Goal: Task Accomplishment & Management: Complete application form

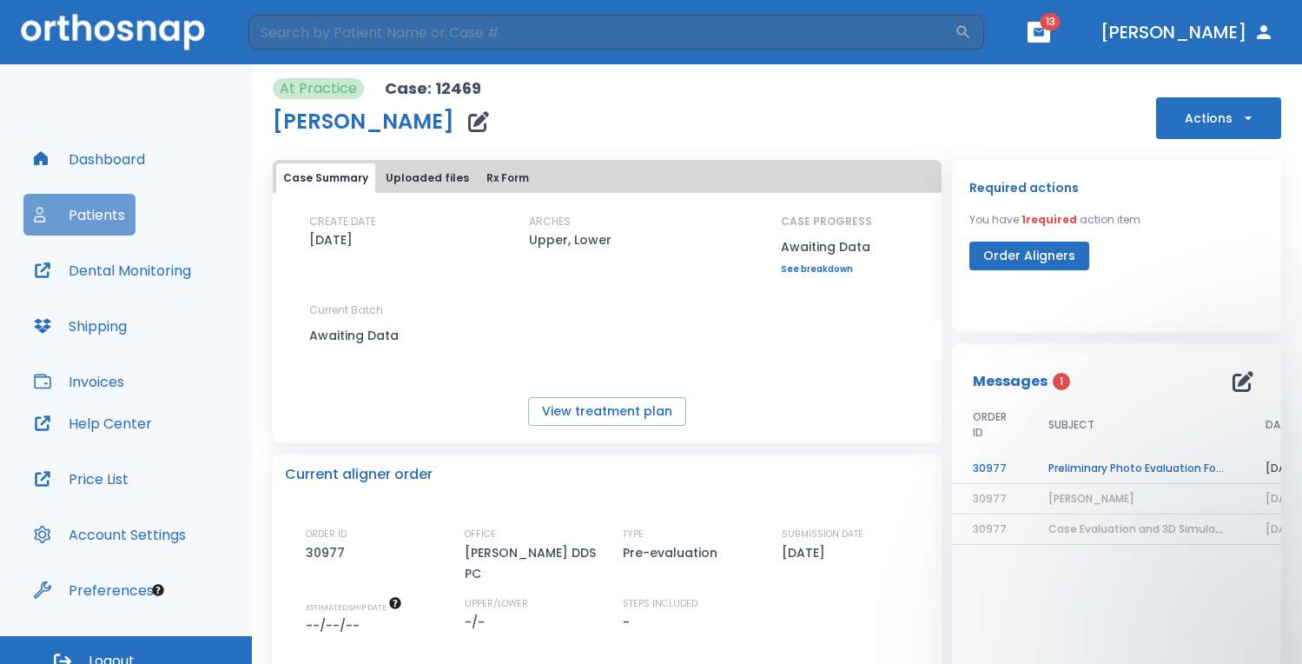
click at [81, 222] on button "Patients" at bounding box center [79, 215] width 112 height 42
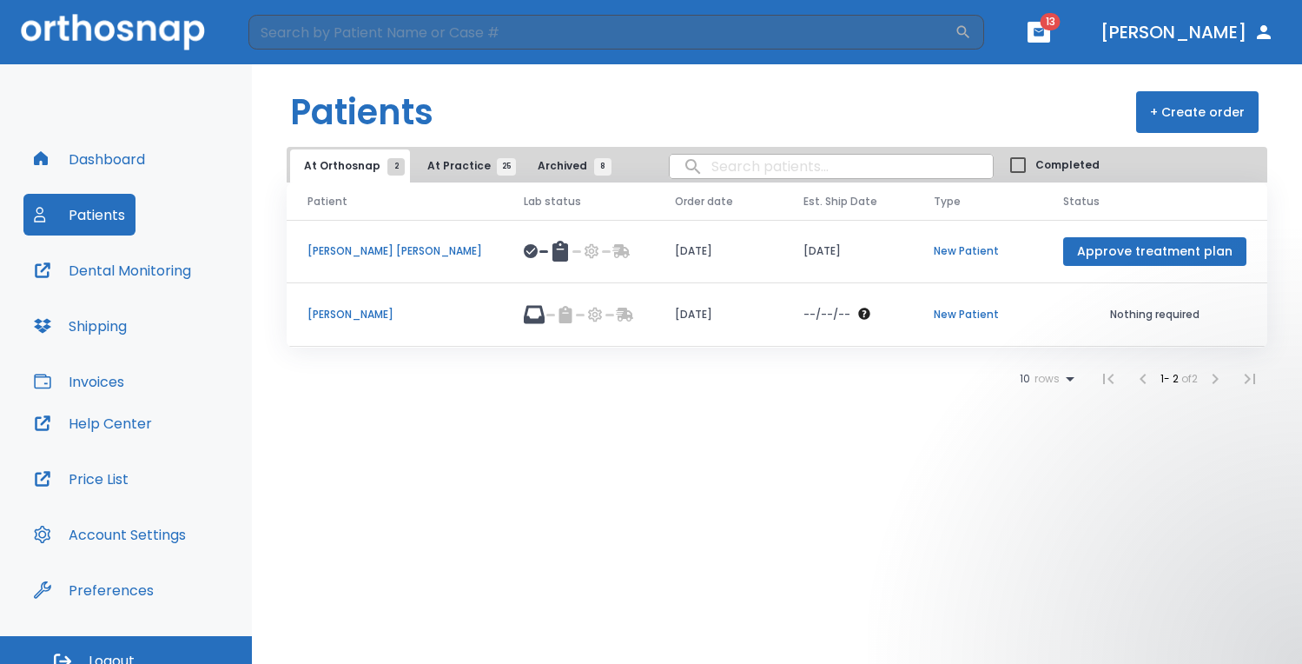
click at [1174, 108] on button "+ Create order" at bounding box center [1197, 112] width 122 height 42
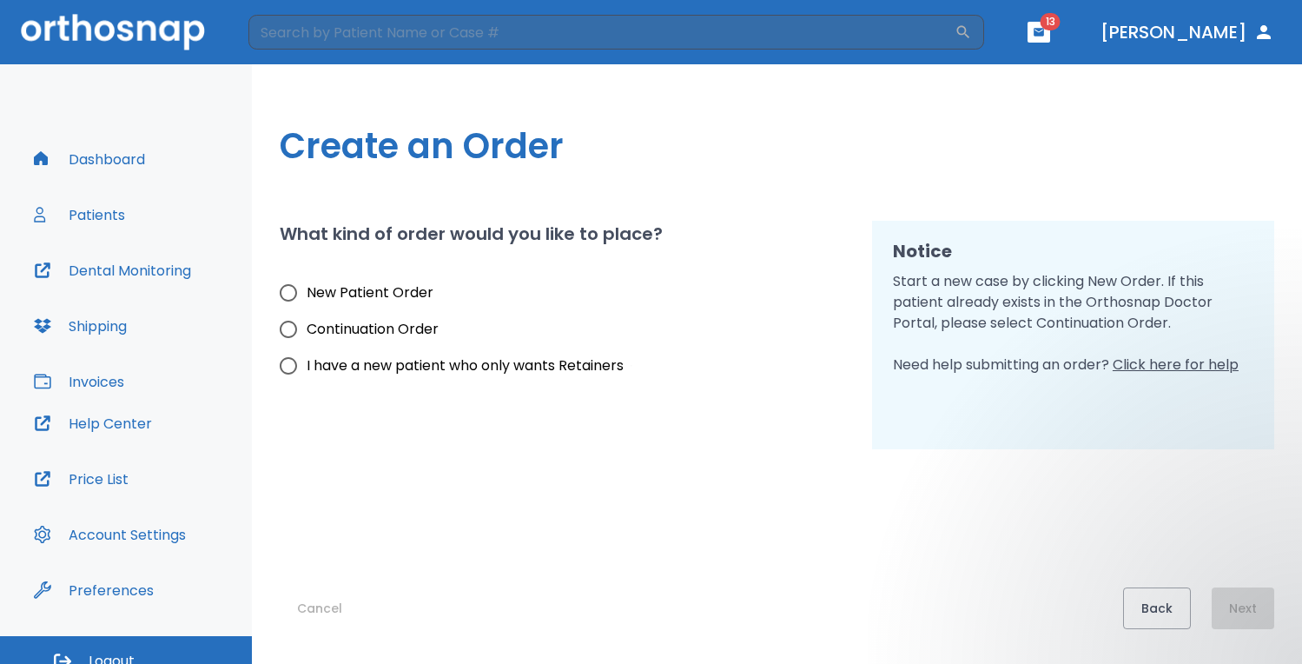
click at [380, 360] on span "I have a new patient who only wants Retainers" at bounding box center [465, 365] width 317 height 21
click at [307, 360] on input "I have a new patient who only wants Retainers" at bounding box center [288, 365] width 36 height 36
radio input "true"
click at [1245, 611] on button "Next" at bounding box center [1243, 608] width 63 height 42
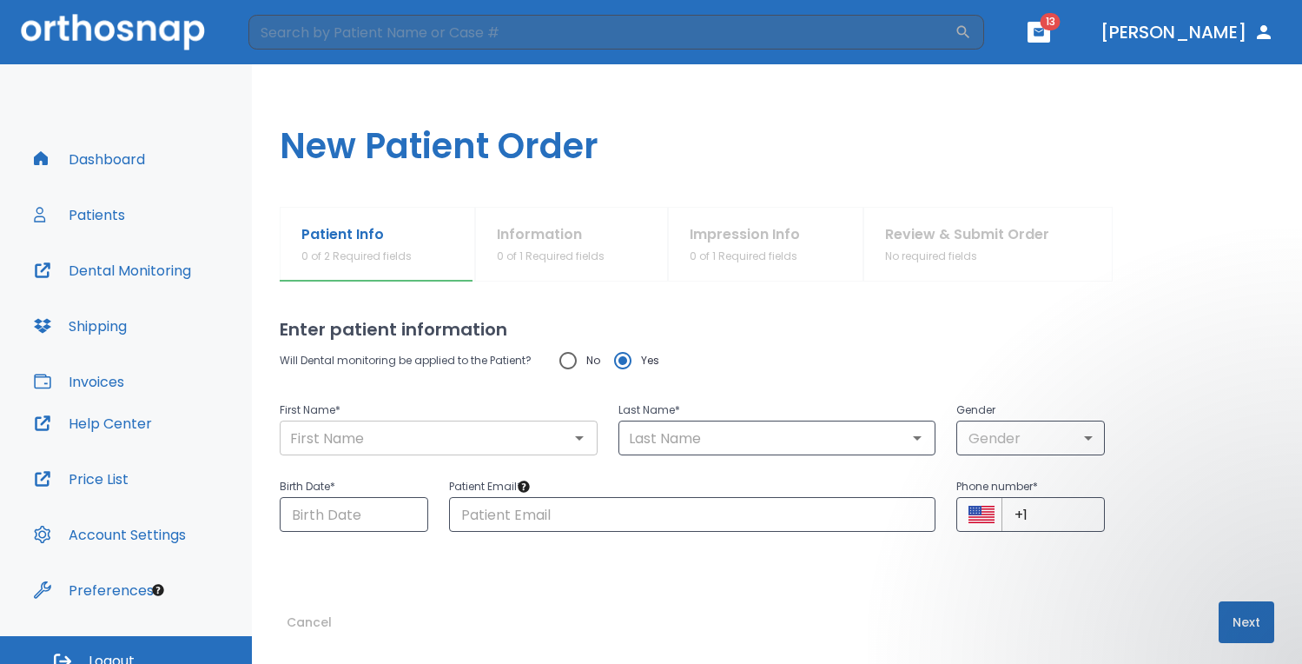
click at [398, 438] on input "text" at bounding box center [438, 438] width 307 height 24
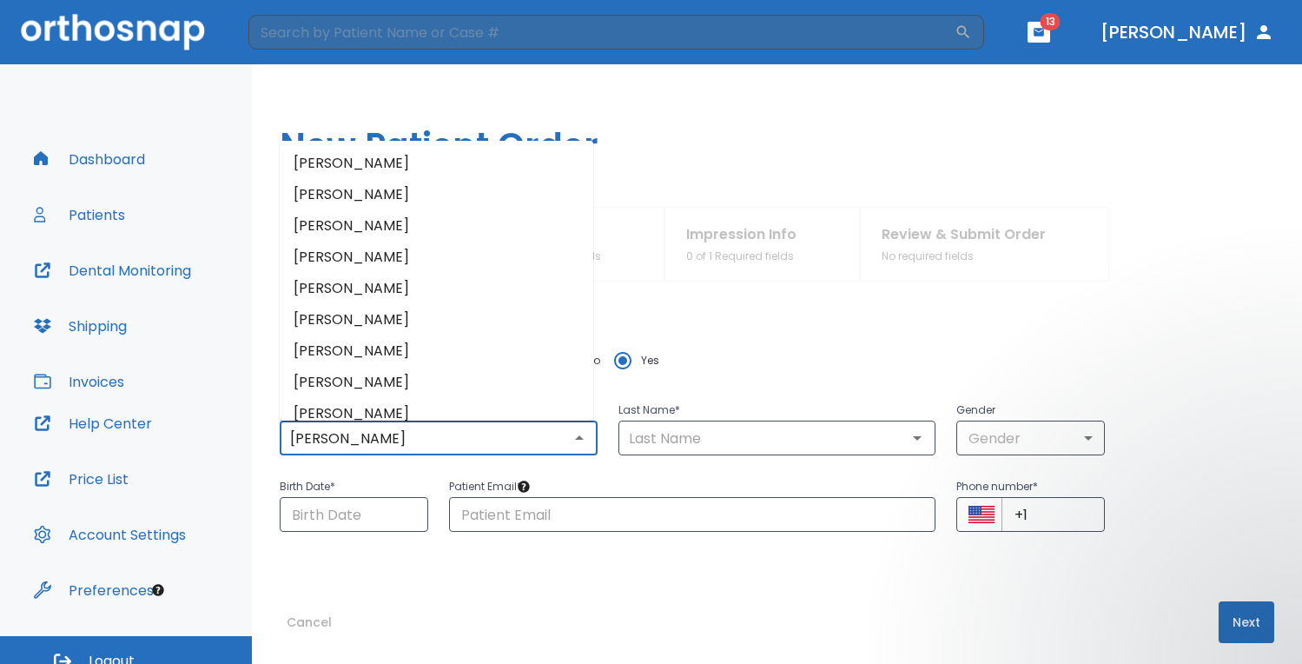
type input "[PERSON_NAME]"
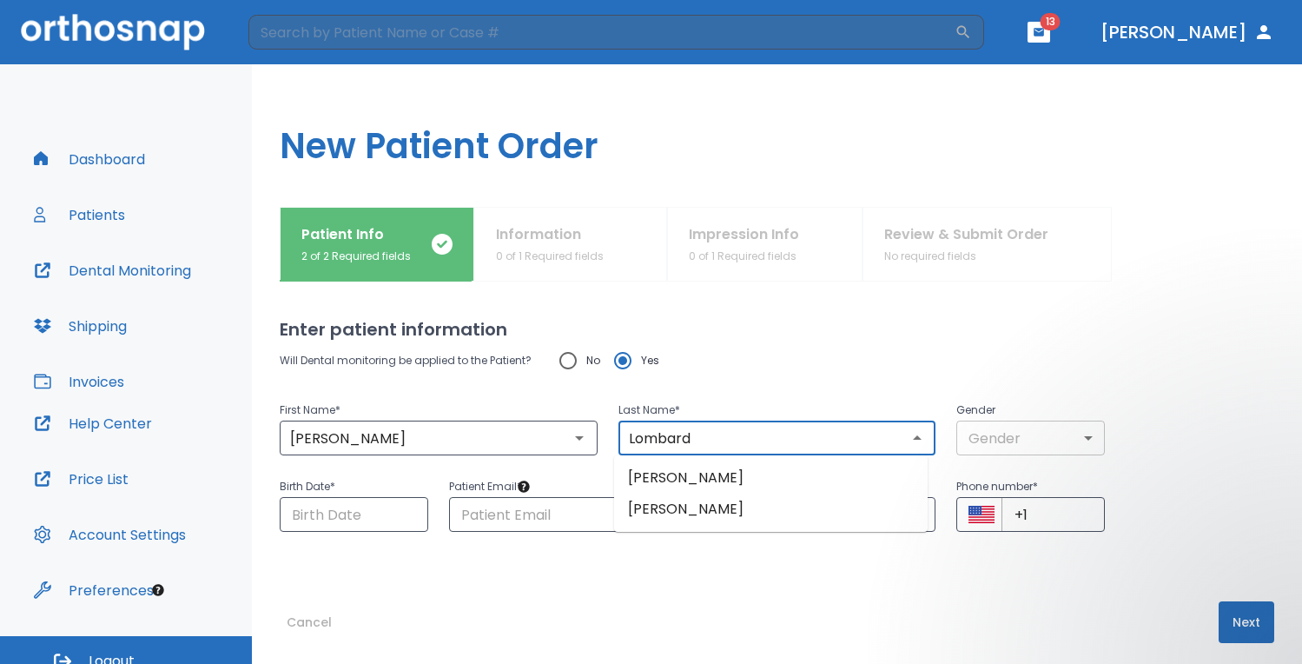
type input "Lombard"
click at [1077, 432] on body "​ 13 [PERSON_NAME] Dashboard Patients Dental Monitoring Shipping Invoices Help …" at bounding box center [656, 332] width 1313 height 664
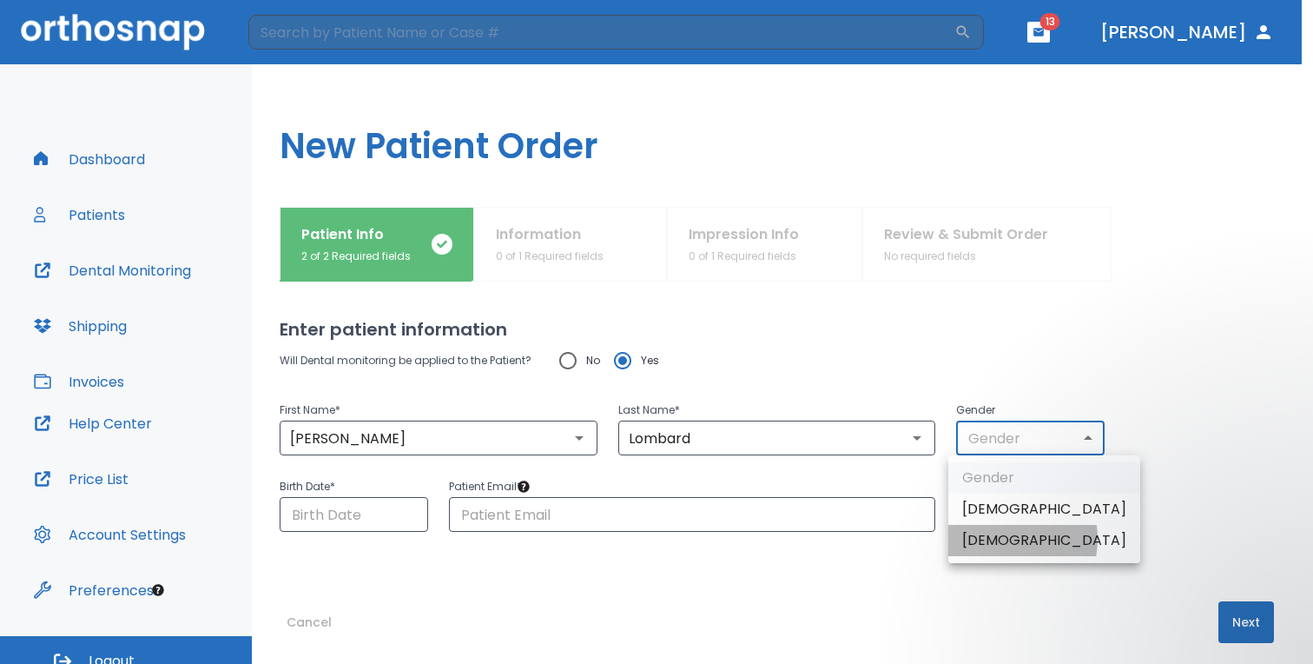
click at [994, 539] on li "[DEMOGRAPHIC_DATA]" at bounding box center [1045, 540] width 192 height 31
type input "0"
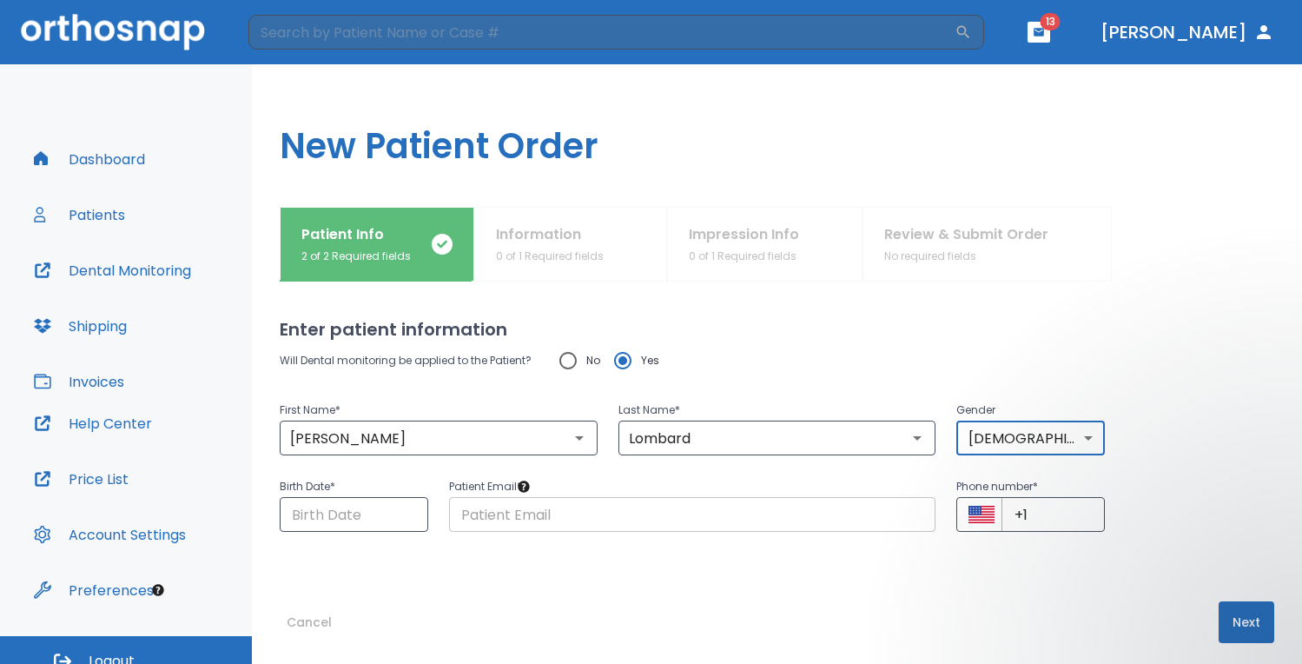
scroll to position [14, 0]
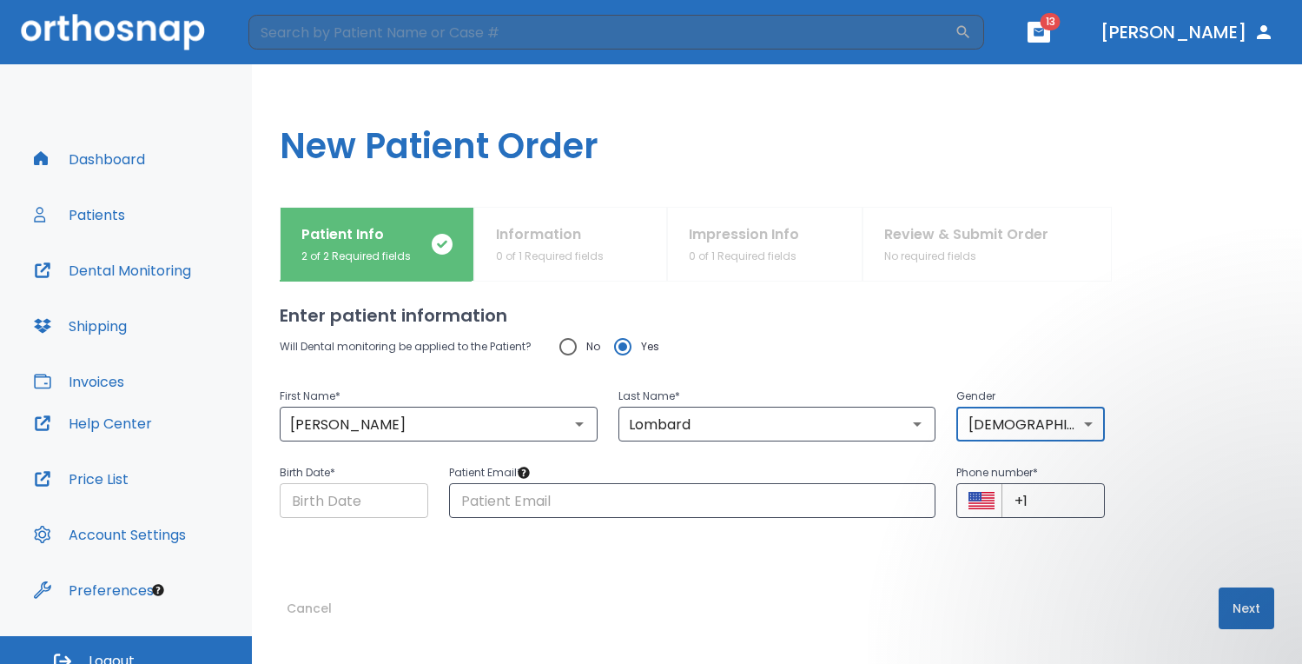
click at [354, 501] on input "Choose date" at bounding box center [354, 500] width 149 height 35
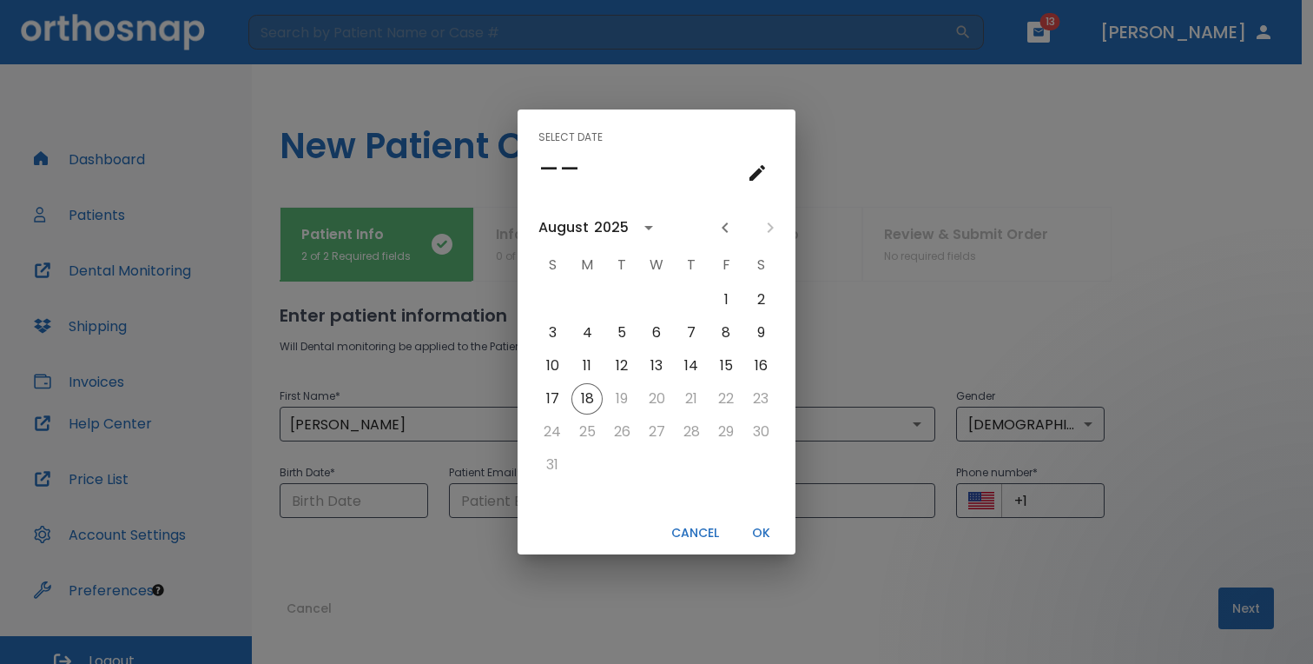
click at [776, 162] on div "Select date ––" at bounding box center [657, 155] width 278 height 92
click at [758, 168] on icon "calendar view is open, go to text input view" at bounding box center [757, 172] width 21 height 21
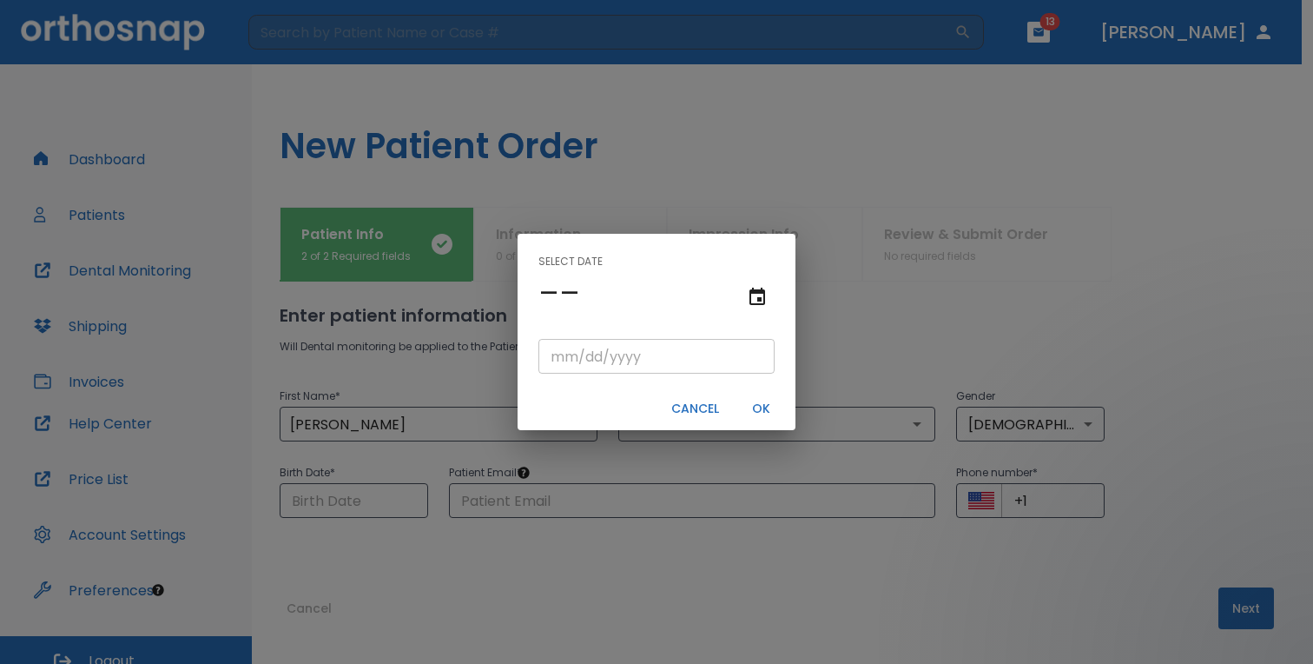
click at [555, 362] on input "tel" at bounding box center [657, 356] width 236 height 35
type input "11/26/"
type input "11/26/0002"
type input "11/26/2"
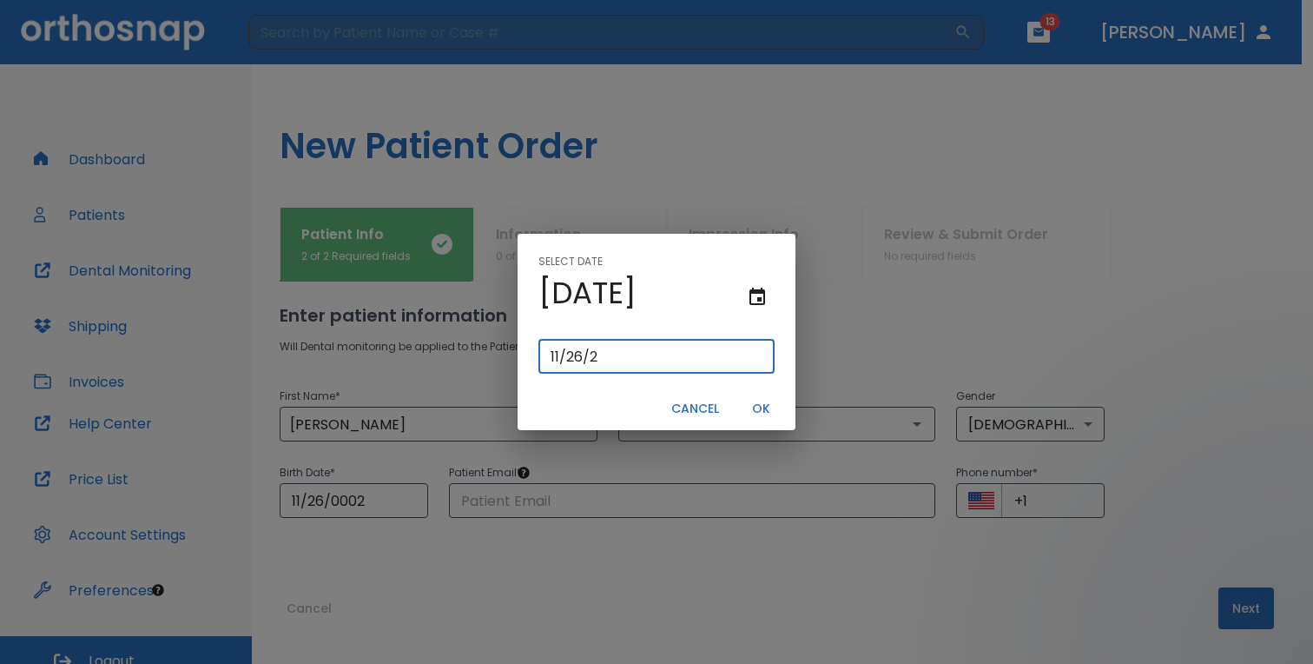
type input "11/26/0020"
type input "[DATE]"
type input "11/26/0201"
type input "11/26/201"
type input "[DATE]"
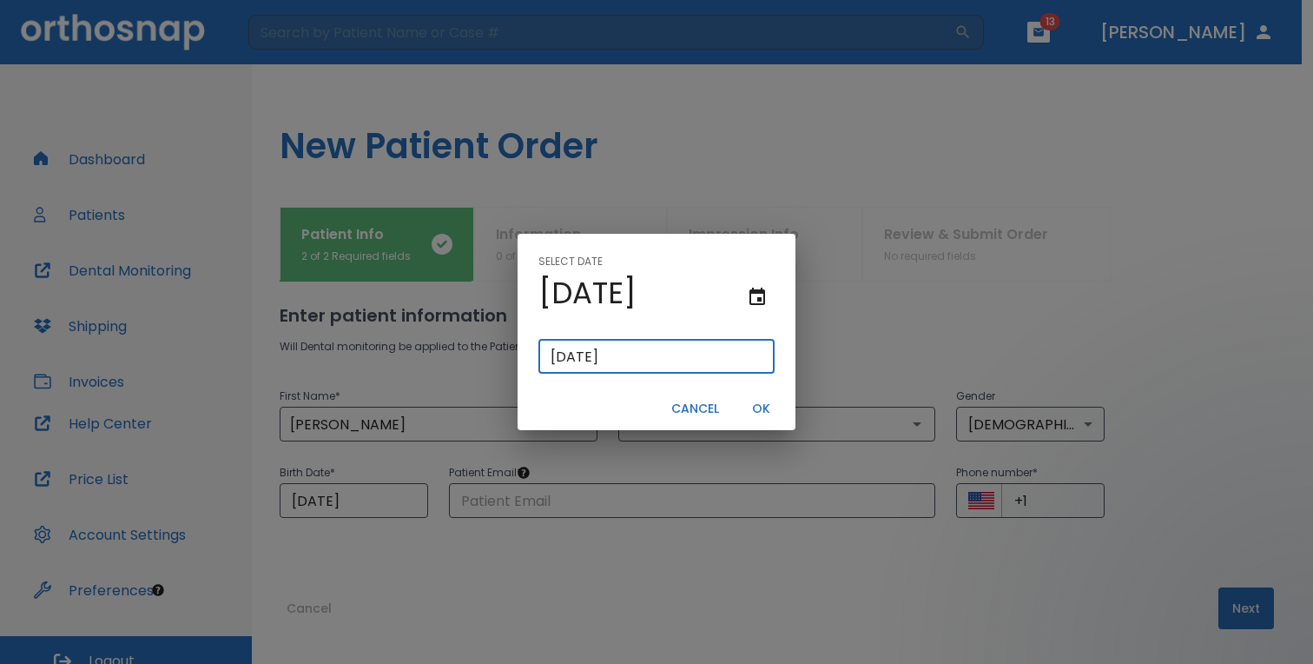
type input "[DATE]"
click at [768, 410] on button "OK" at bounding box center [761, 408] width 56 height 29
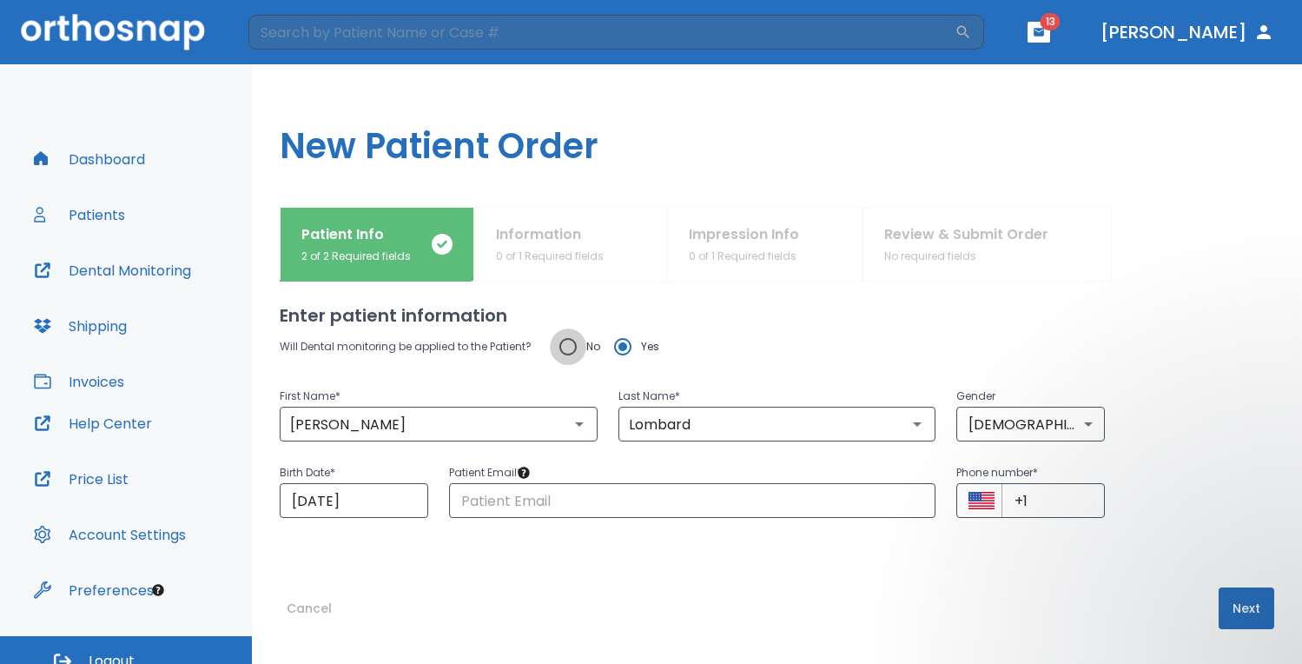
click at [567, 347] on input "No" at bounding box center [568, 346] width 36 height 36
radio input "true"
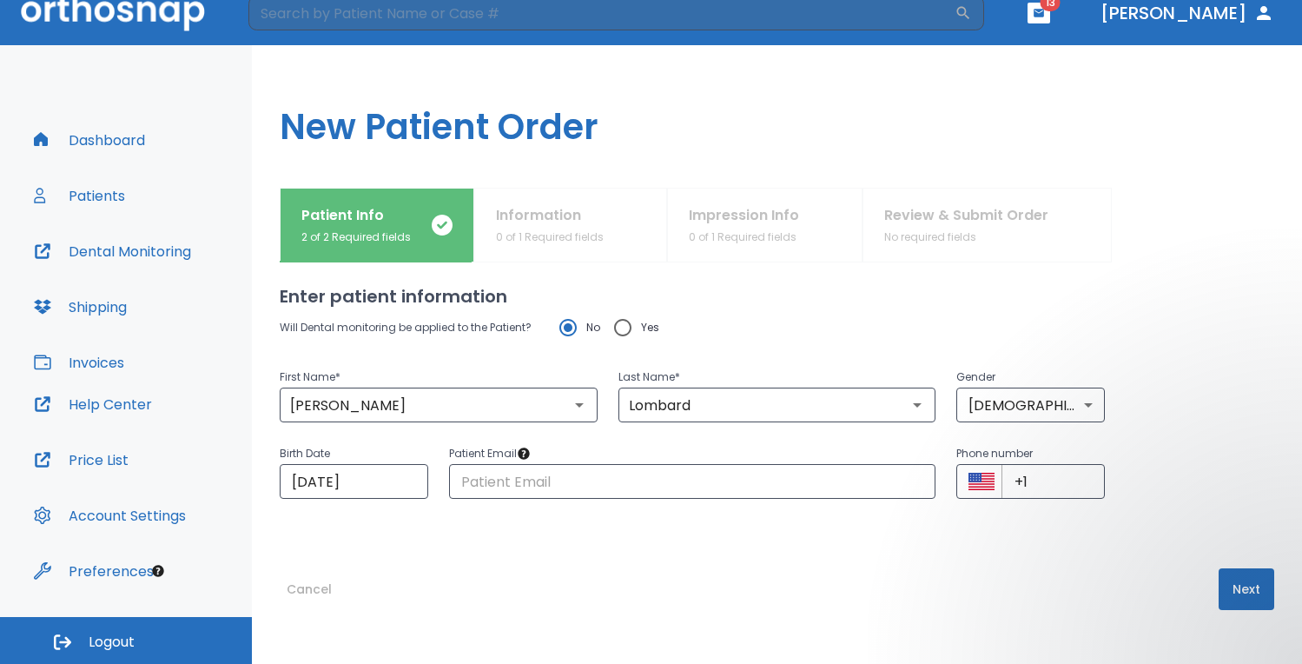
click at [1235, 584] on button "Next" at bounding box center [1247, 589] width 56 height 42
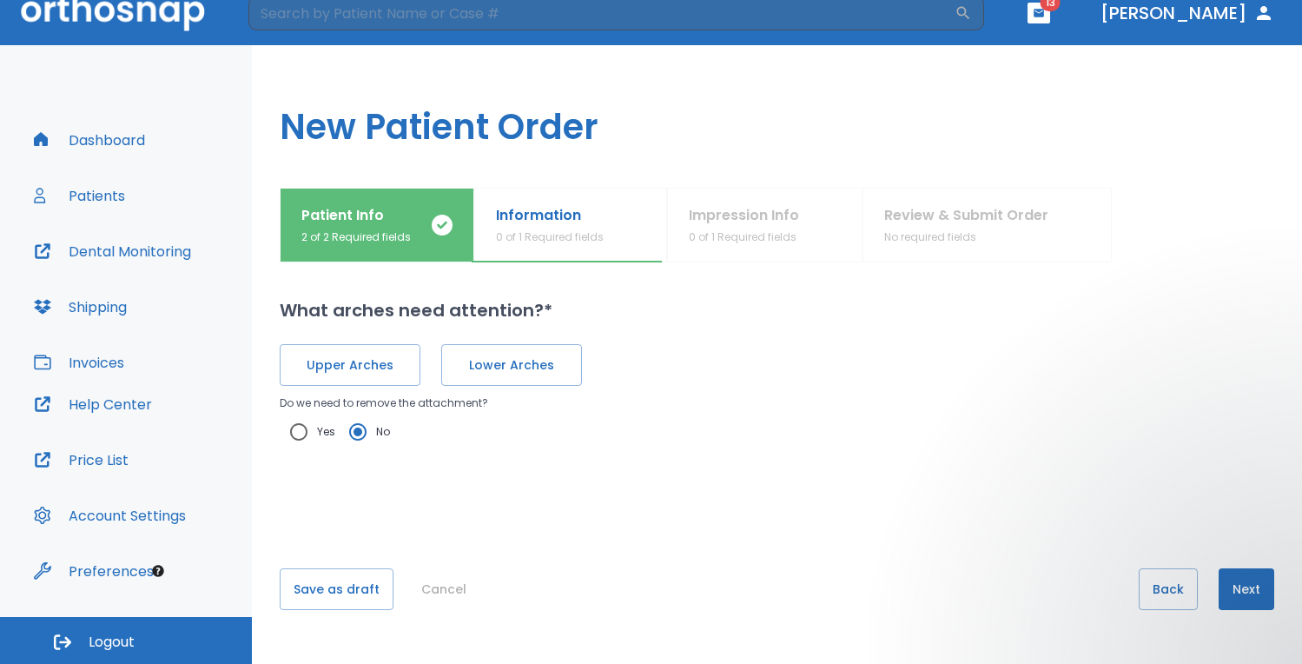
scroll to position [0, 0]
click at [336, 327] on div "Upper Arches Lower Arches Do we need to remove the attachment? Yes No" at bounding box center [777, 386] width 995 height 127
click at [349, 356] on span "Upper Arches" at bounding box center [350, 365] width 104 height 18
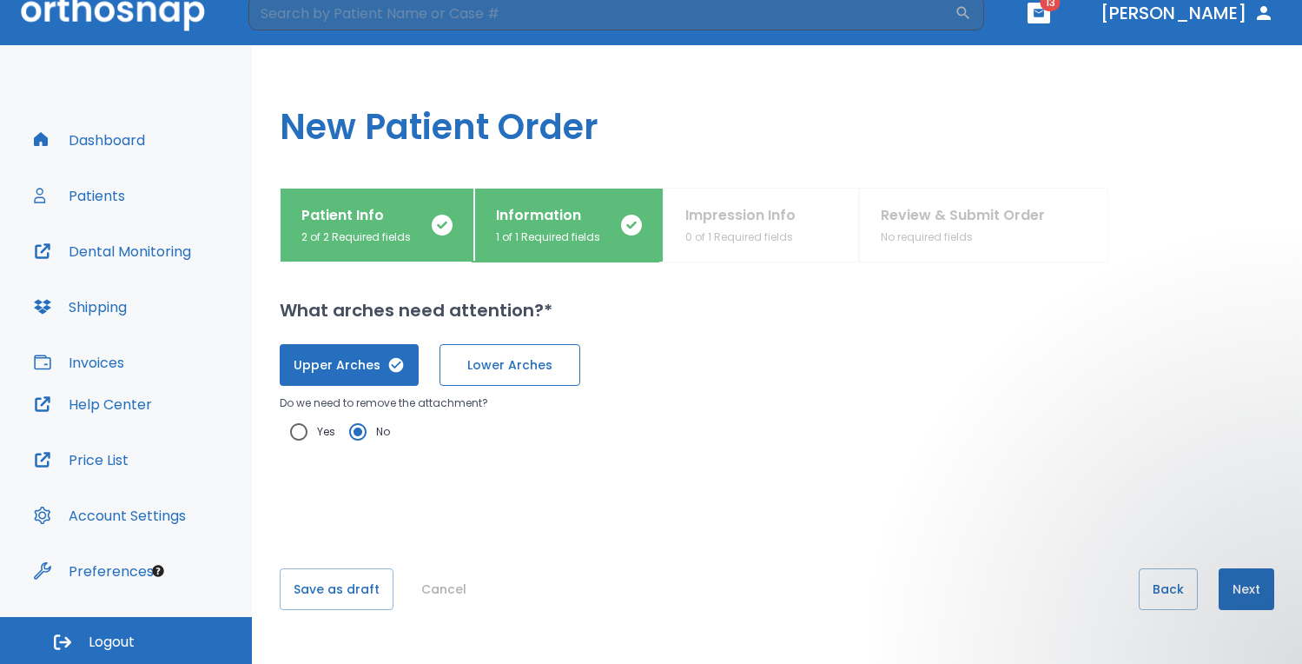
click at [497, 368] on span "Lower Arches" at bounding box center [510, 365] width 104 height 18
click at [1239, 596] on button "Next" at bounding box center [1247, 589] width 56 height 42
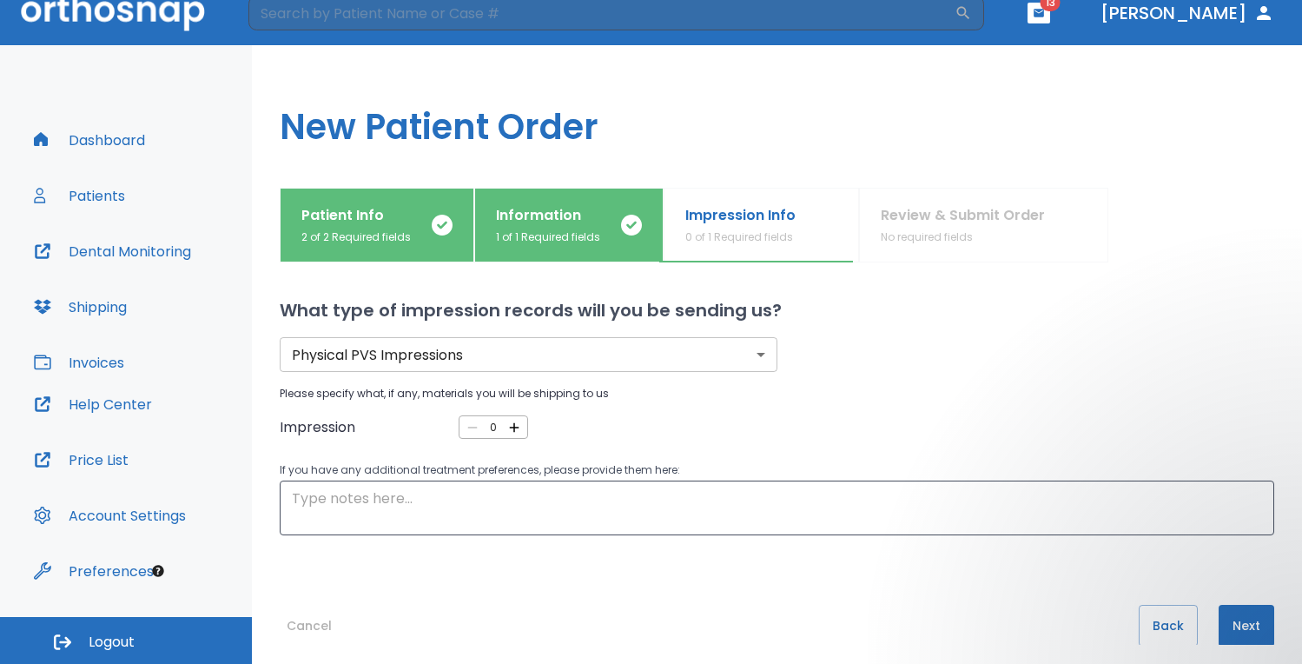
click at [510, 430] on icon "button" at bounding box center [514, 428] width 16 height 16
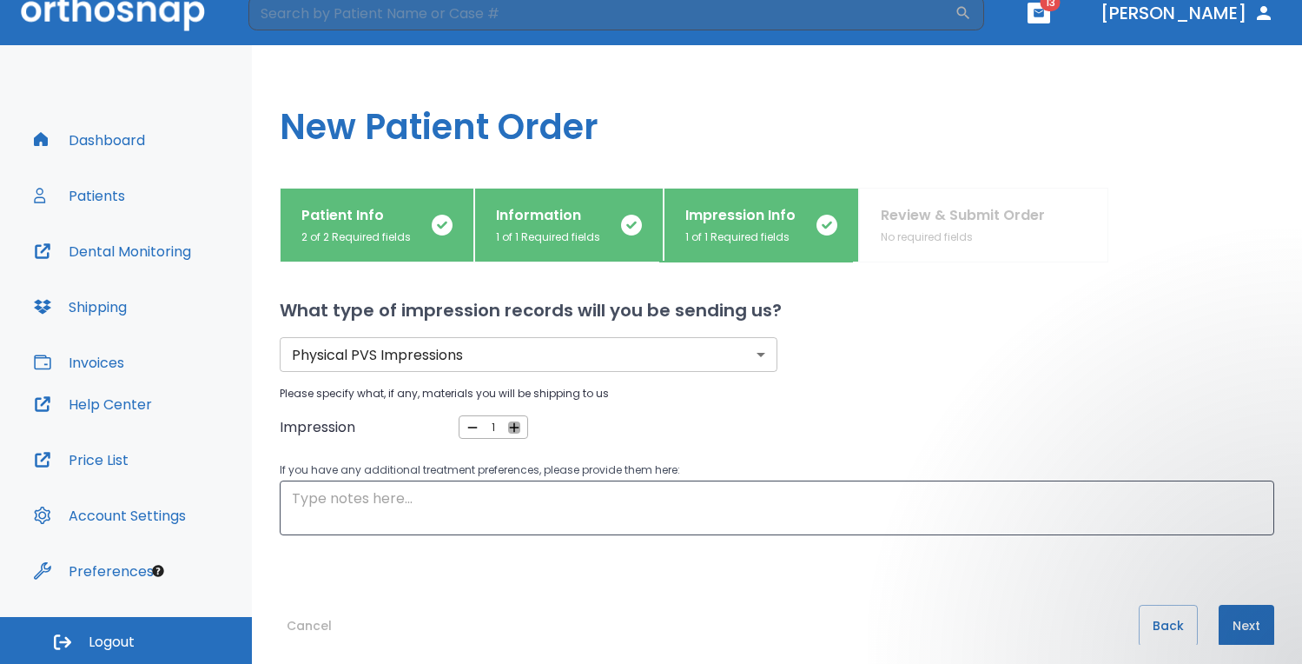
click at [510, 430] on icon "button" at bounding box center [514, 428] width 16 height 16
type input "2"
click at [520, 503] on textarea at bounding box center [777, 508] width 970 height 40
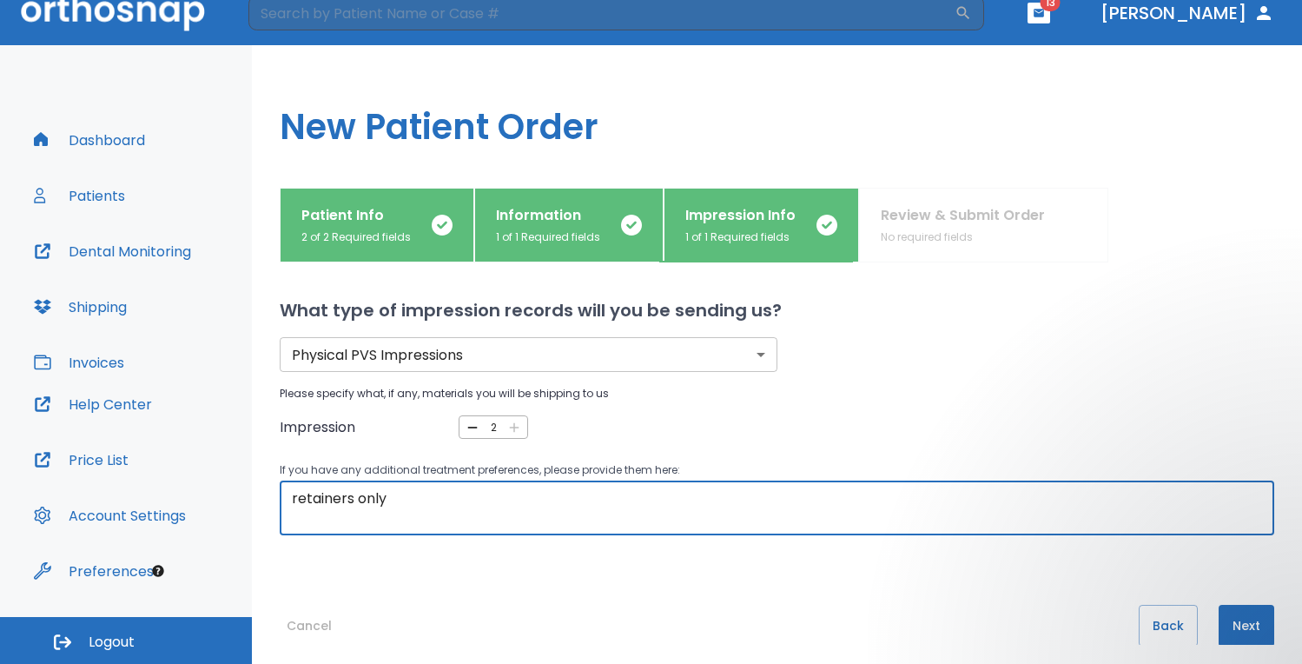
type textarea "retainers only"
click at [1246, 627] on button "Next" at bounding box center [1247, 626] width 56 height 42
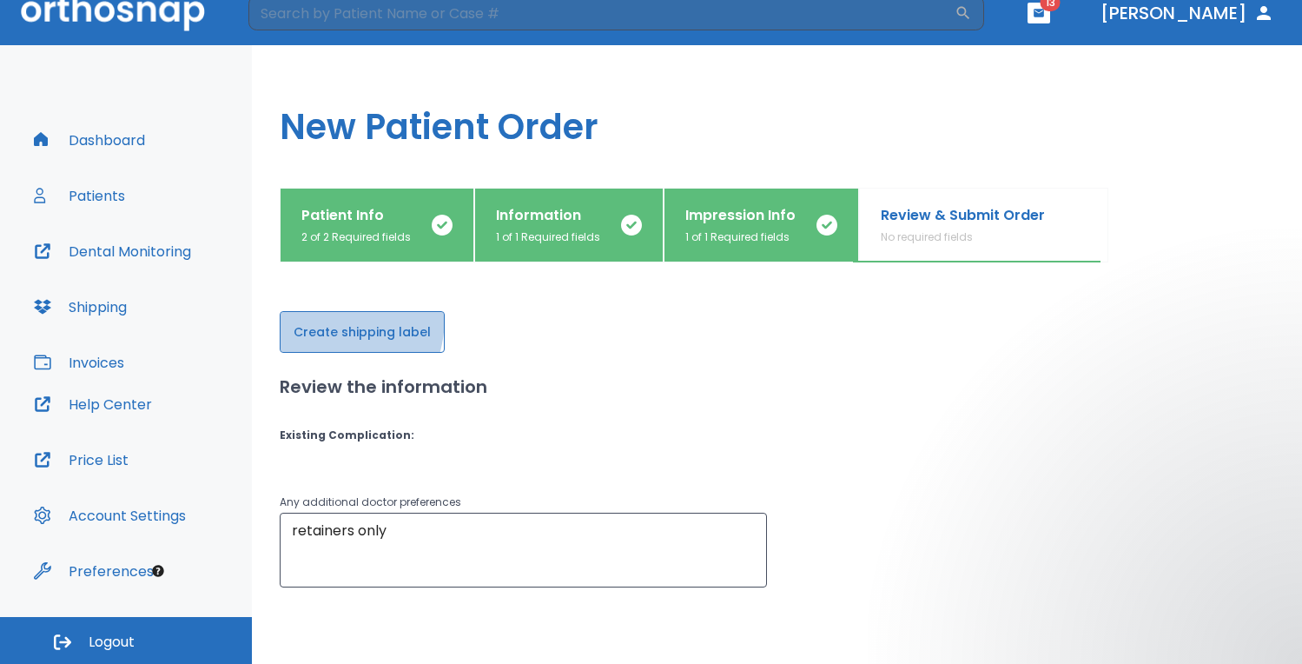
click at [305, 317] on button "Create shipping label" at bounding box center [362, 332] width 165 height 42
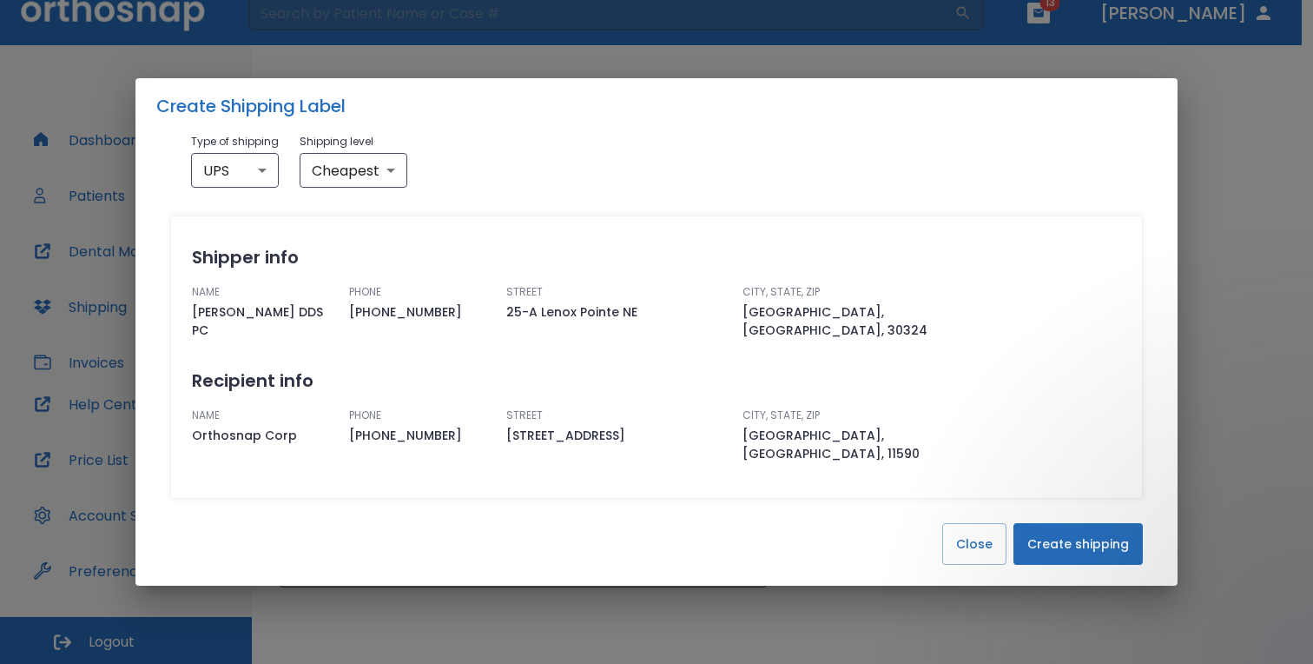
click at [1064, 530] on button "Create shipping" at bounding box center [1078, 544] width 129 height 42
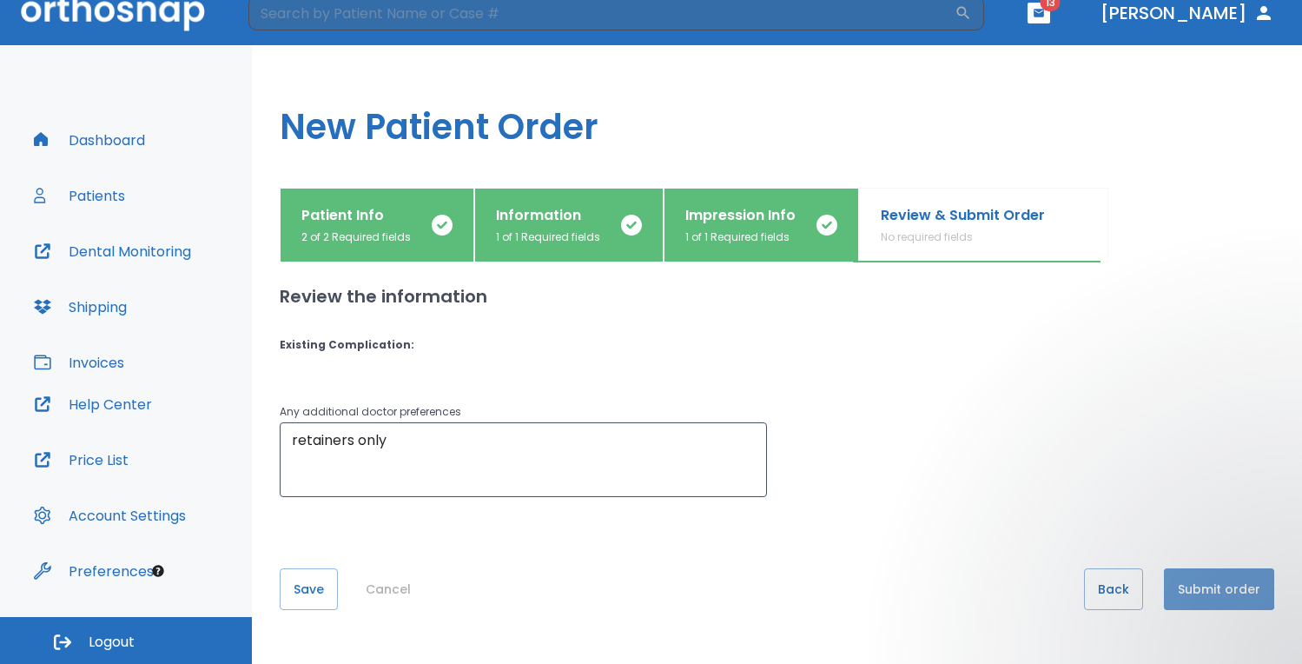
click at [1195, 586] on button "Submit order" at bounding box center [1219, 589] width 110 height 42
